Goal: Find specific page/section: Find specific page/section

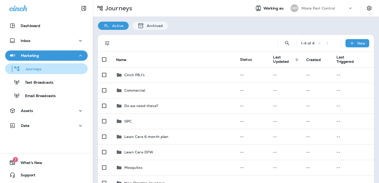
click at [45, 68] on div "Journeys" at bounding box center [46, 69] width 78 height 8
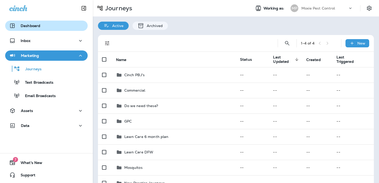
click at [67, 28] on div "Dashboard" at bounding box center [46, 26] width 74 height 6
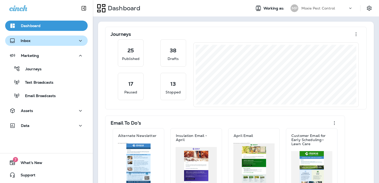
click at [45, 43] on div "Inbox" at bounding box center [46, 41] width 74 height 6
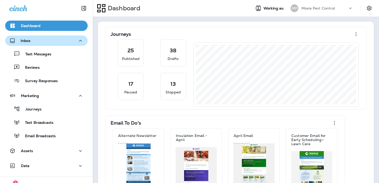
click at [45, 43] on div "Inbox" at bounding box center [46, 41] width 74 height 6
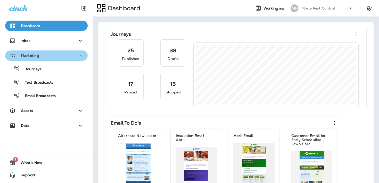
click at [45, 57] on div "Marketing" at bounding box center [46, 56] width 74 height 6
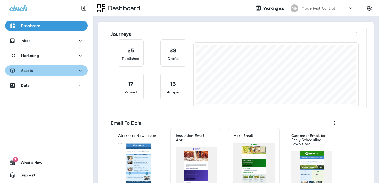
click at [39, 74] on div "Assets" at bounding box center [46, 70] width 74 height 6
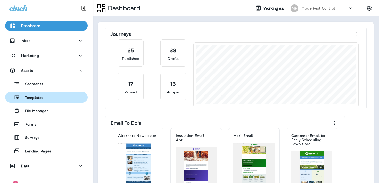
click at [43, 101] on button "Templates" at bounding box center [46, 97] width 82 height 11
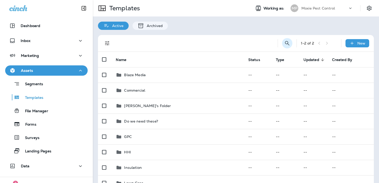
click at [285, 44] on icon "Search Templates" at bounding box center [287, 43] width 6 height 6
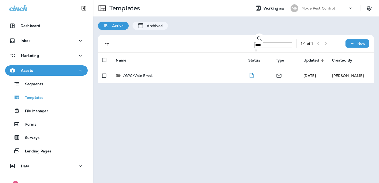
type input "****"
click at [214, 77] on div "/GPC/Vole Email" at bounding box center [178, 75] width 124 height 5
